Goal: Information Seeking & Learning: Learn about a topic

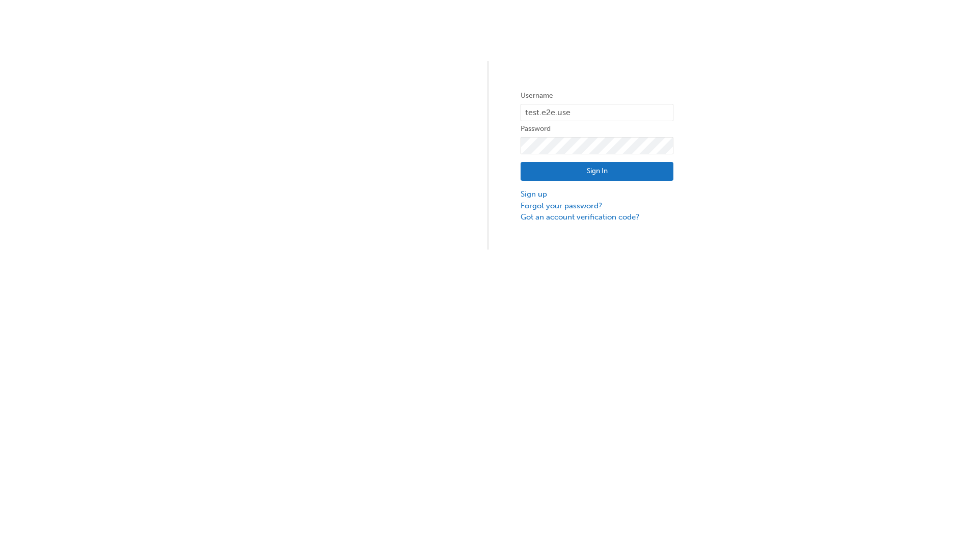
type input "test.e2e.user14"
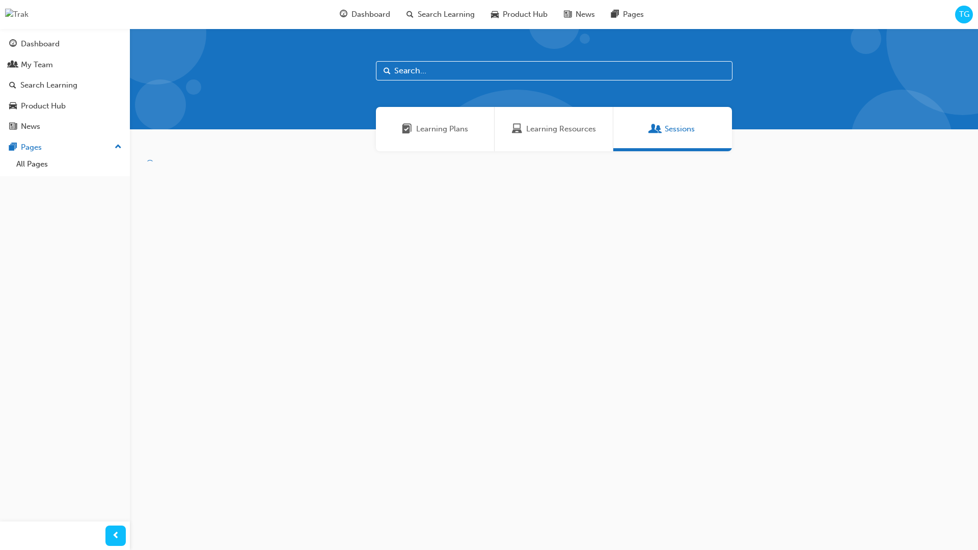
scroll to position [33, 0]
